Goal: Information Seeking & Learning: Learn about a topic

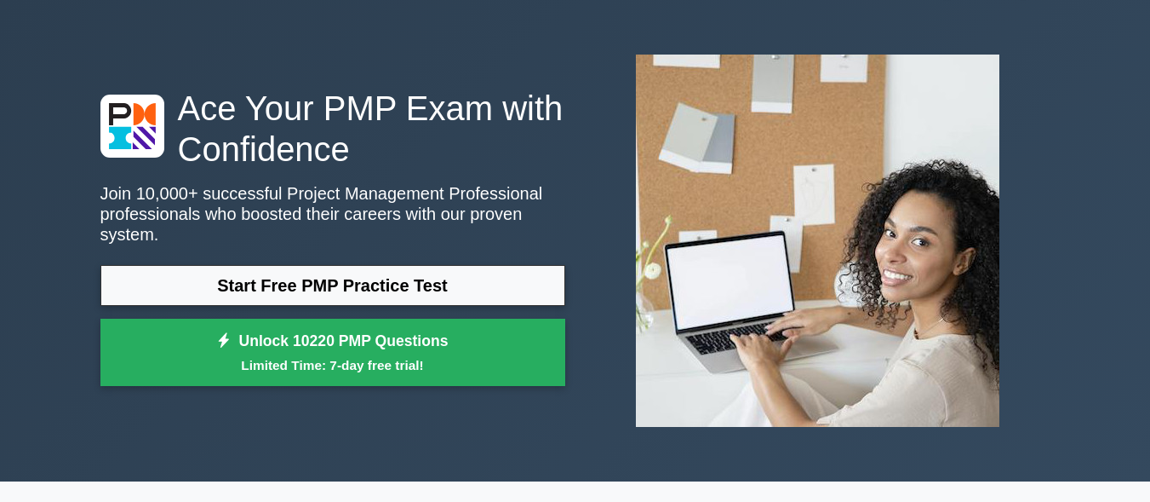
scroll to position [85, 0]
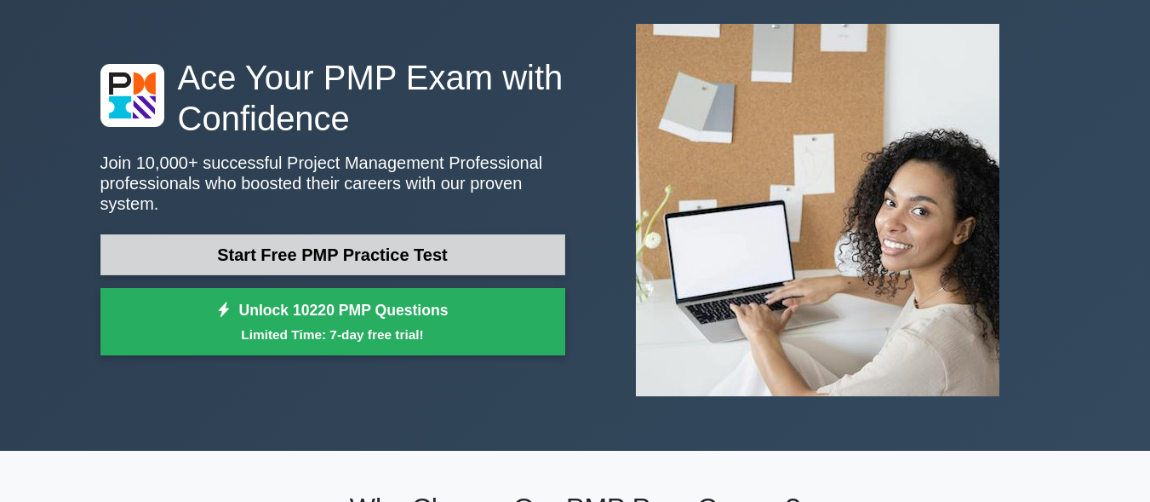
click at [374, 251] on link "Start Free PMP Practice Test" at bounding box center [332, 254] width 465 height 41
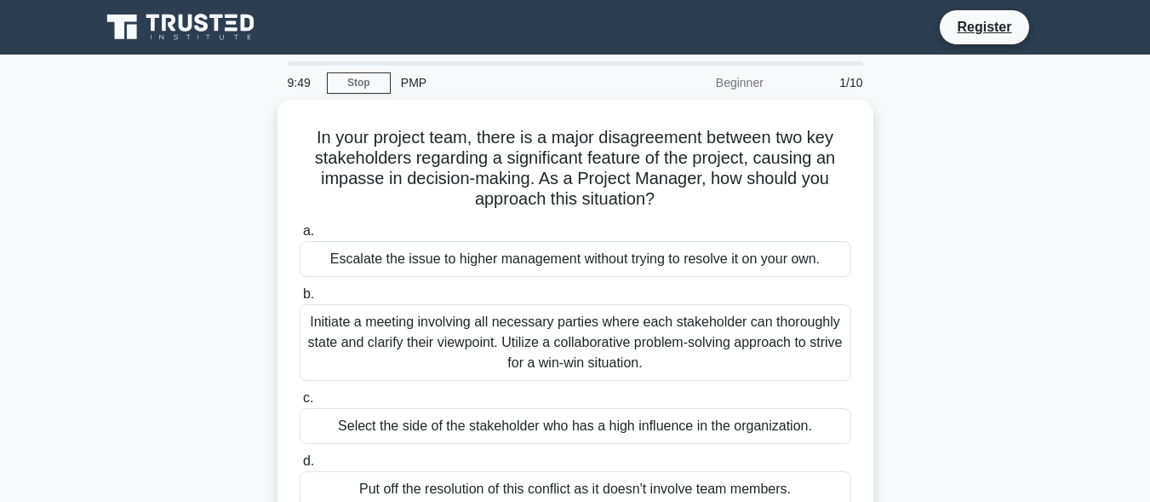
click at [409, 88] on div "PMP" at bounding box center [508, 83] width 234 height 34
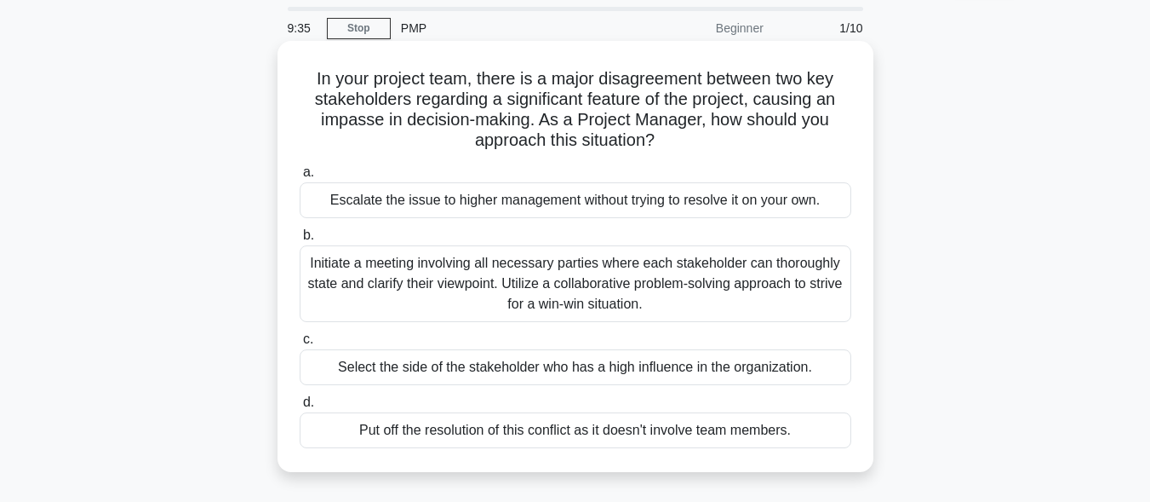
scroll to position [85, 0]
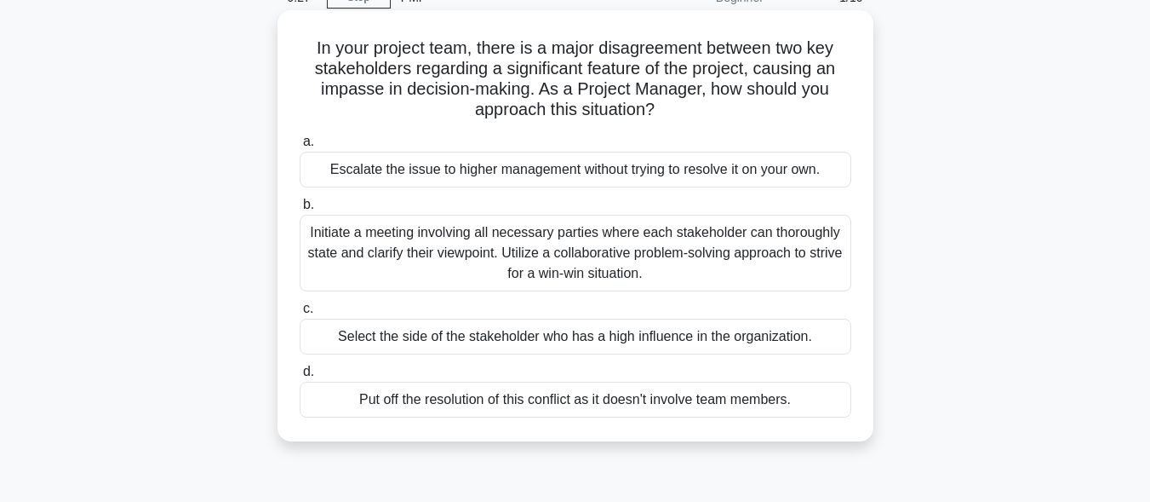
click at [486, 262] on div "Initiate a meeting involving all necessary parties where each stakeholder can t…" at bounding box center [576, 253] width 552 height 77
click at [300, 210] on input "b. Initiate a meeting involving all necessary parties where each stakeholder ca…" at bounding box center [300, 204] width 0 height 11
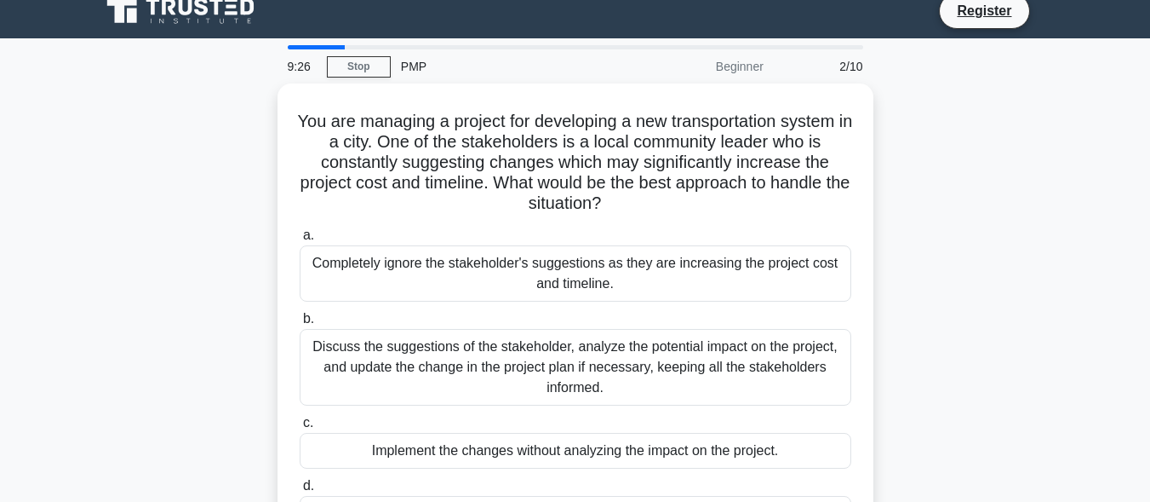
scroll to position [0, 0]
